Goal: Information Seeking & Learning: Understand process/instructions

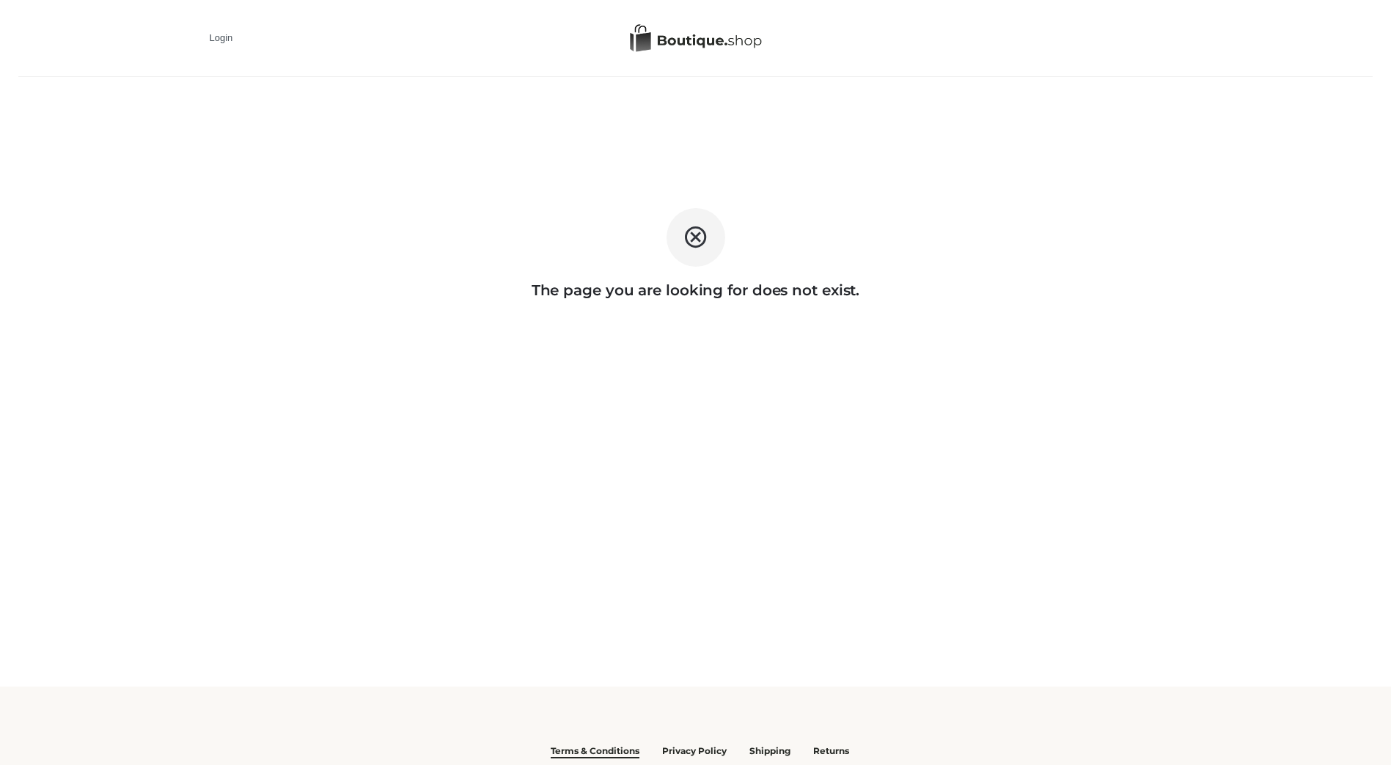
click at [613, 750] on span "Terms & Conditions" at bounding box center [595, 751] width 89 height 11
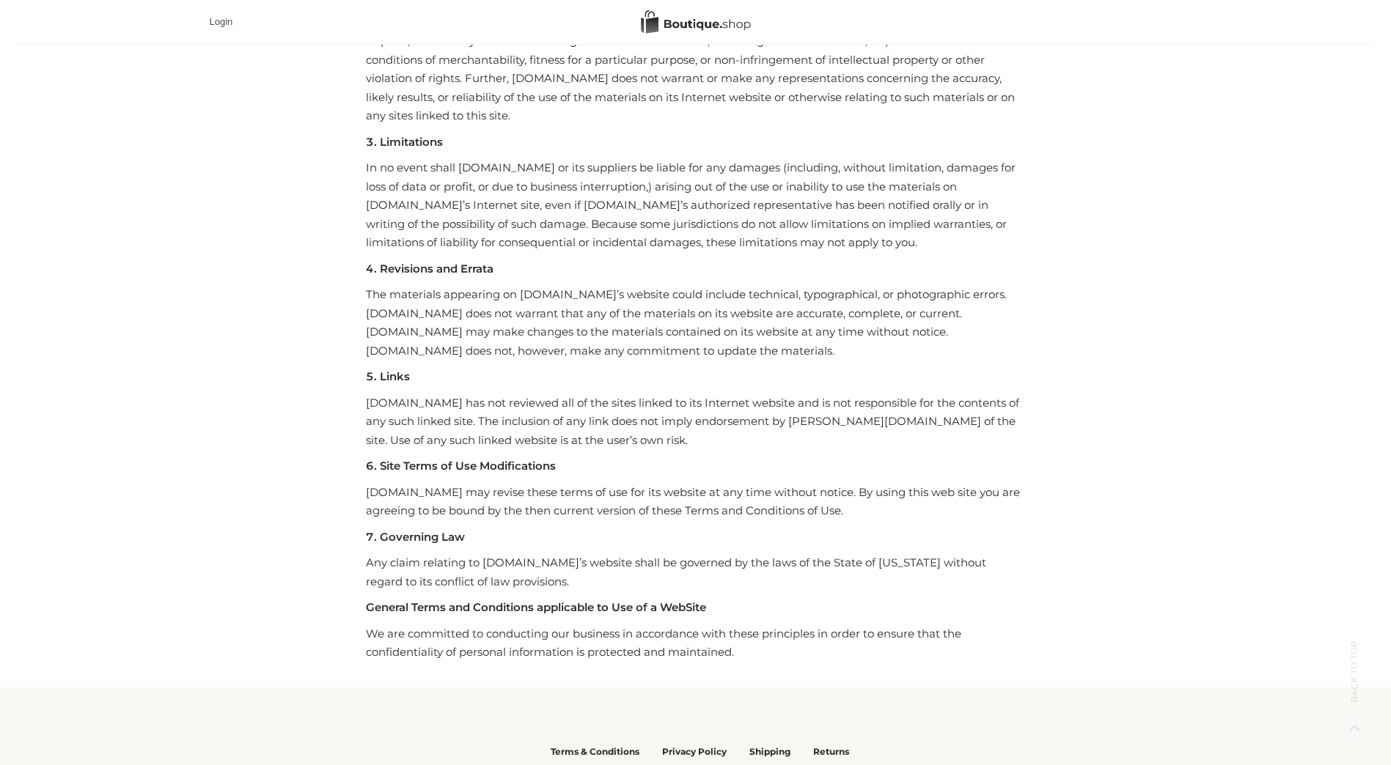
scroll to position [1590, 0]
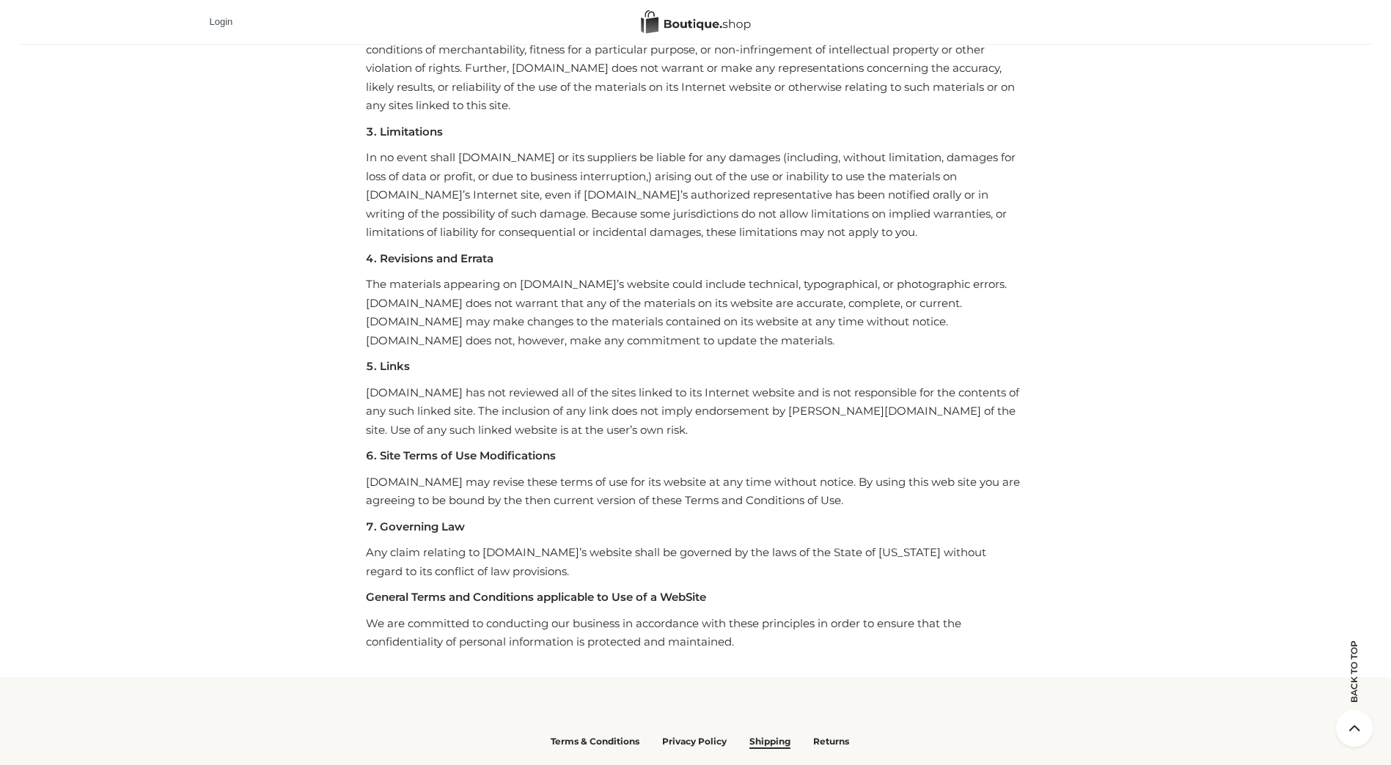
click at [767, 736] on span "Shipping" at bounding box center [769, 741] width 41 height 11
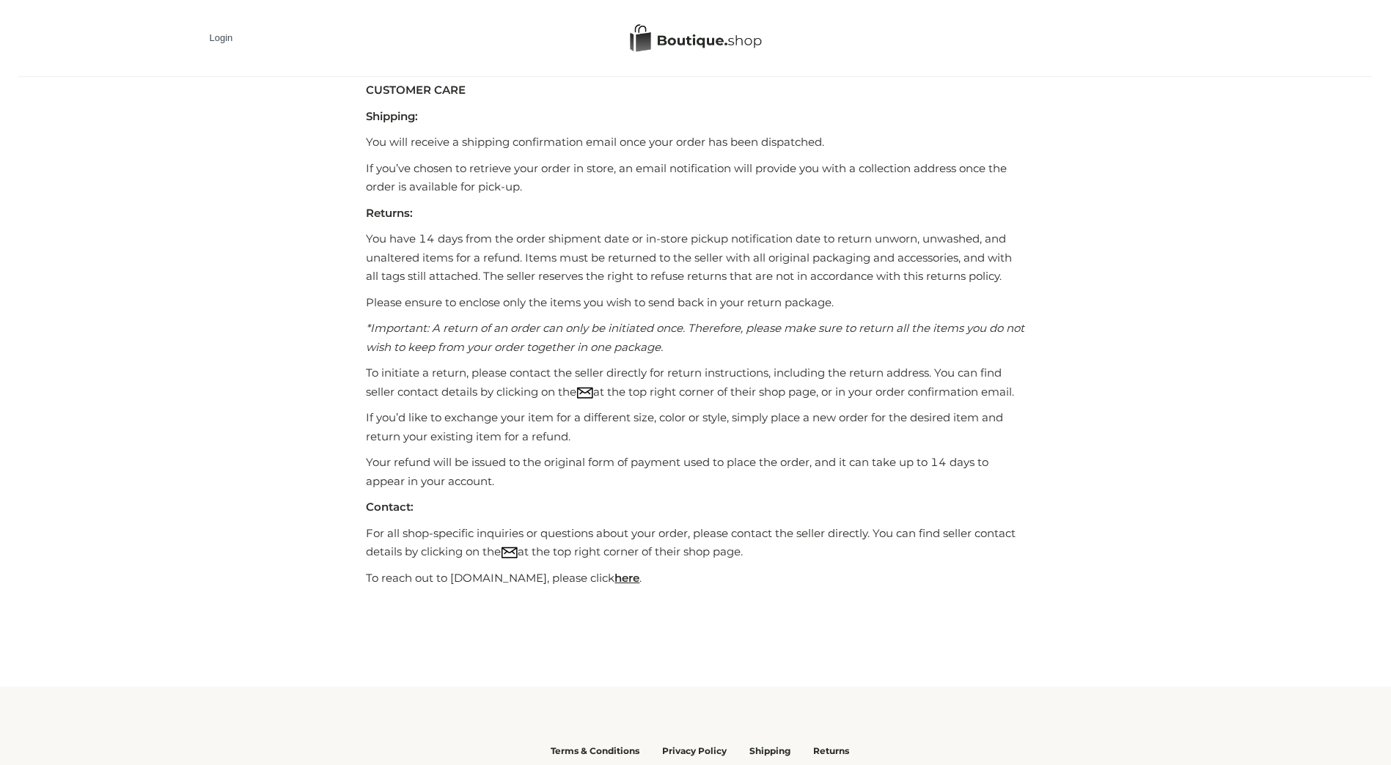
scroll to position [29, 0]
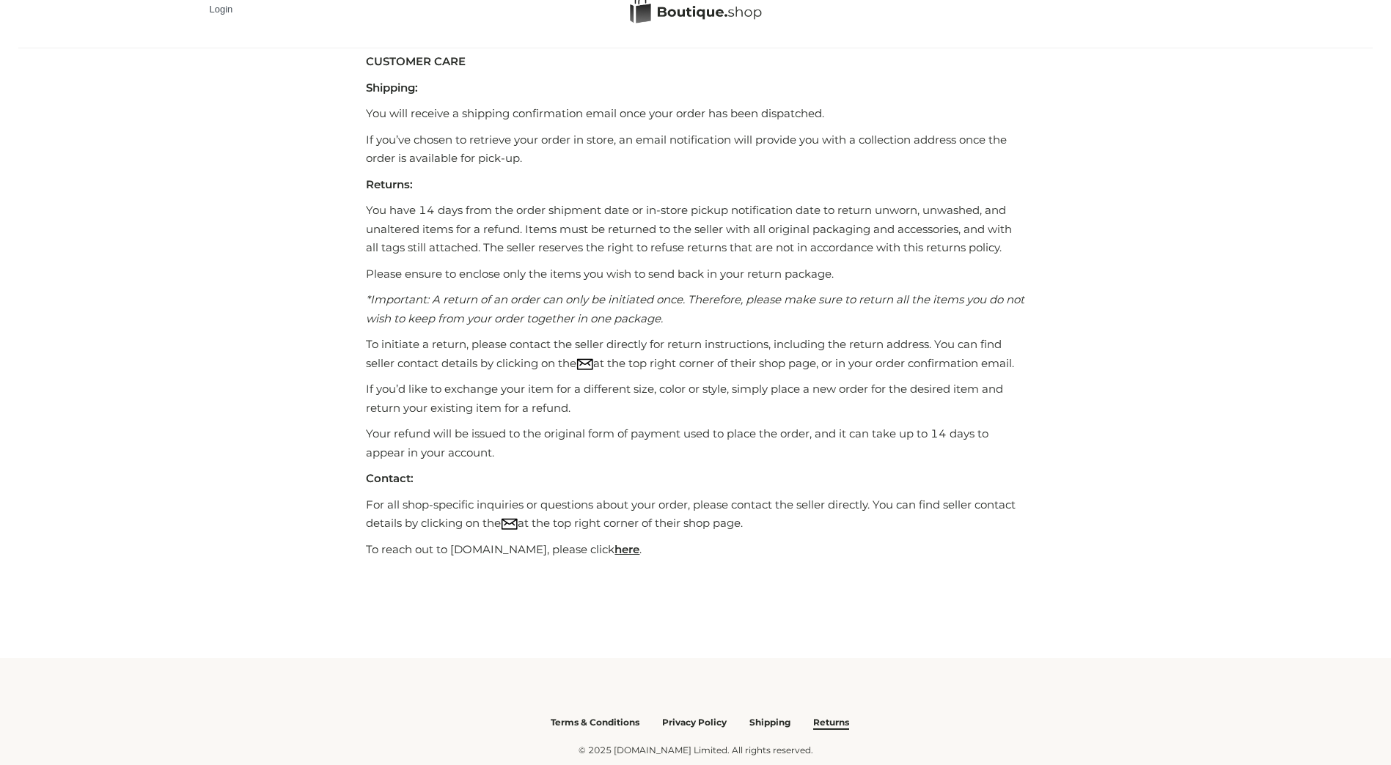
click at [825, 725] on span "Returns" at bounding box center [831, 722] width 36 height 11
